Goal: Check status: Check status

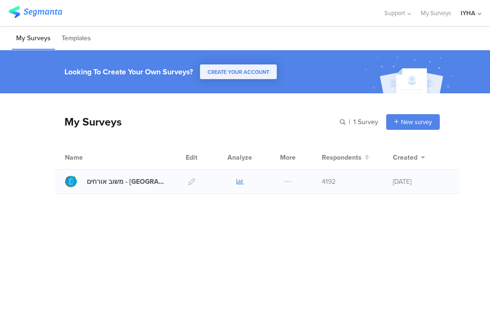
click at [238, 182] on icon at bounding box center [239, 181] width 7 height 7
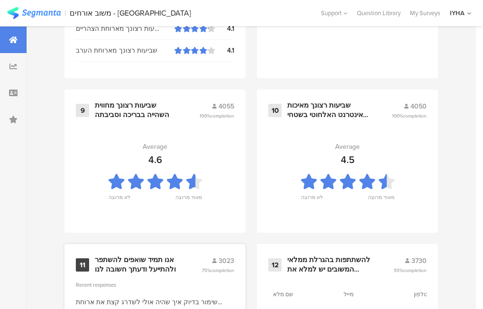
scroll to position [1100, 0]
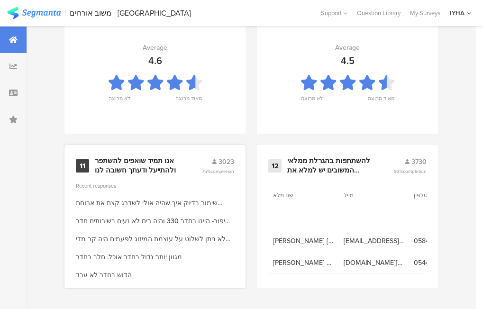
click at [132, 165] on div "אנו תמיד שואפים להשתפר ולהתייעל ודעתך חשובה לנו" at bounding box center [137, 165] width 84 height 18
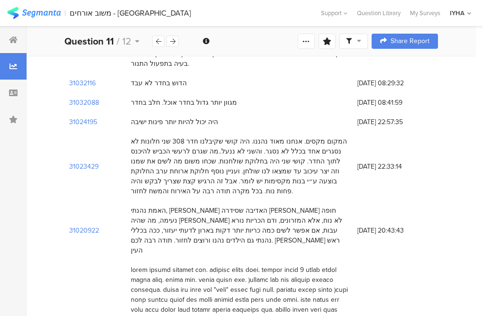
scroll to position [142, 0]
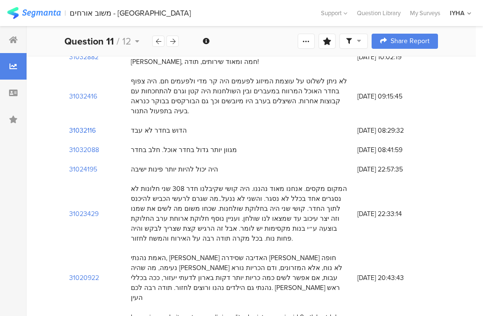
click at [81, 126] on section "31032116" at bounding box center [82, 131] width 27 height 10
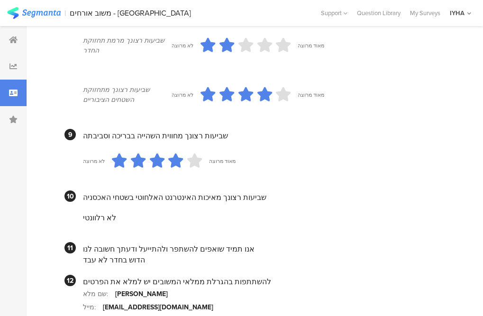
scroll to position [929, 0]
